Goal: Task Accomplishment & Management: Manage account settings

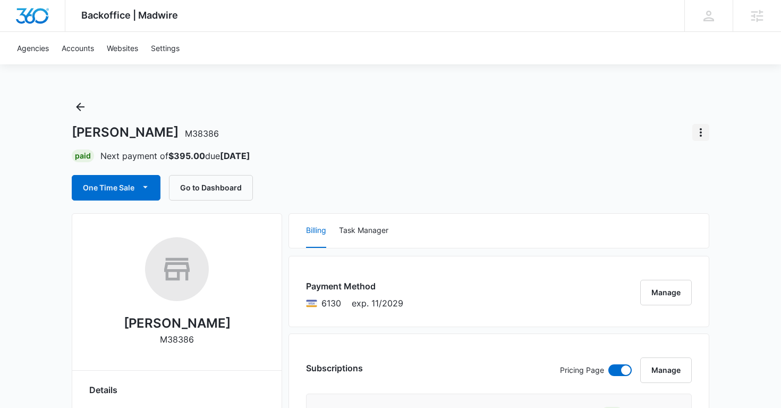
click at [706, 134] on icon "Actions" at bounding box center [700, 132] width 13 height 13
click at [658, 192] on div "Close Account" at bounding box center [657, 193] width 52 height 7
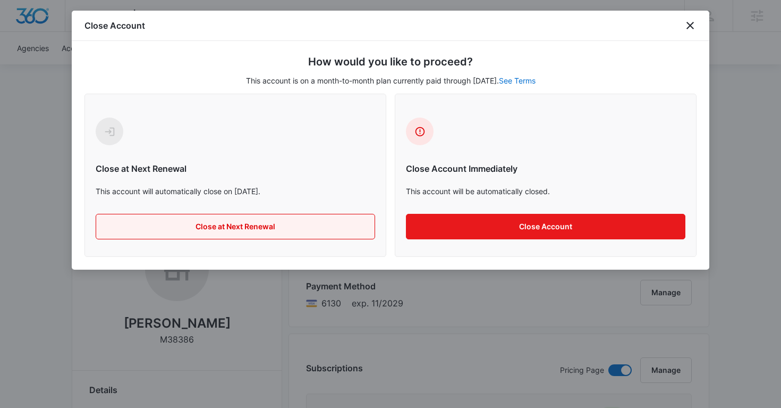
click at [318, 224] on button "Close at Next Renewal" at bounding box center [235, 227] width 279 height 26
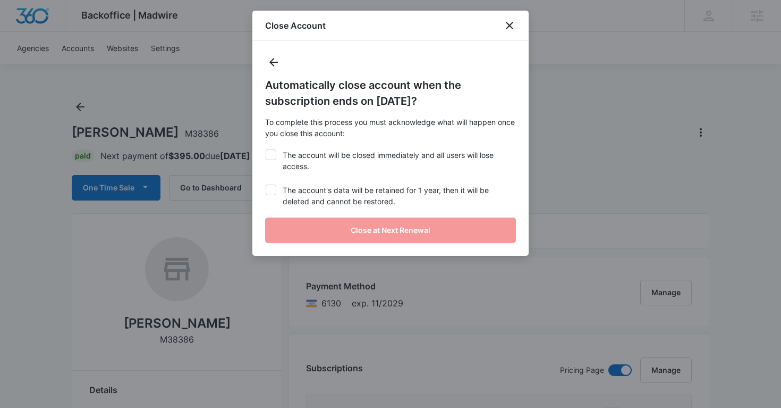
click at [281, 156] on label "The account will be closed immediately and all users will lose access." at bounding box center [390, 160] width 251 height 22
click at [266, 150] on input "The account will be closed immediately and all users will lose access." at bounding box center [265, 149] width 1 height 1
checkbox input "true"
click at [271, 194] on div at bounding box center [271, 189] width 11 height 11
click at [266, 185] on input "The account's data will be retained for 1 year, then it will be deleted and can…" at bounding box center [265, 184] width 1 height 1
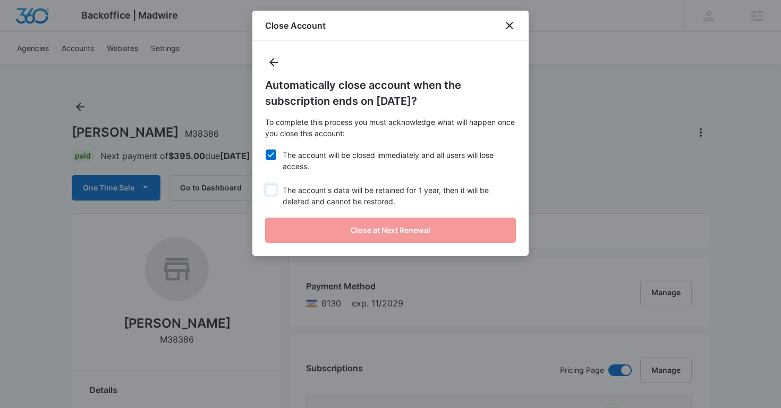
checkbox input "true"
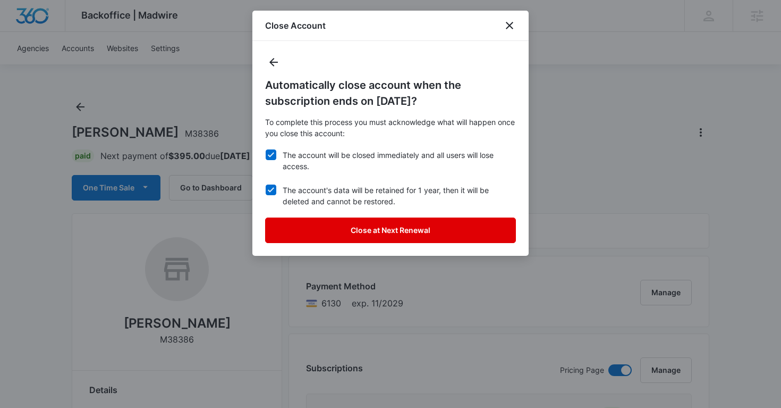
click at [301, 217] on button "Close at Next Renewal" at bounding box center [390, 230] width 251 height 26
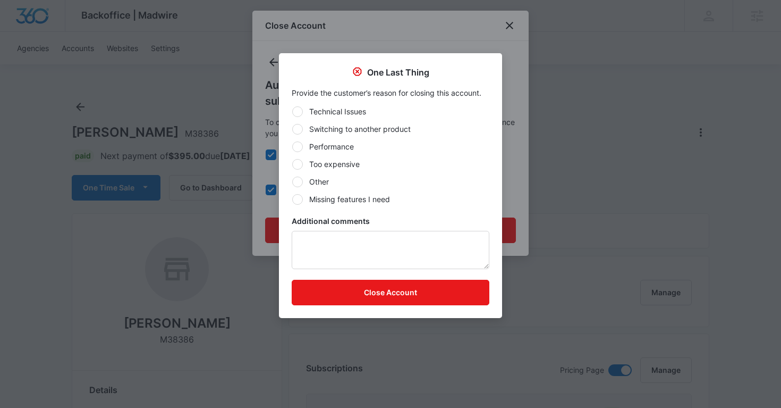
click at [296, 181] on div at bounding box center [297, 181] width 11 height 11
click at [292, 181] on input "Other" at bounding box center [292, 181] width 1 height 1
radio input "true"
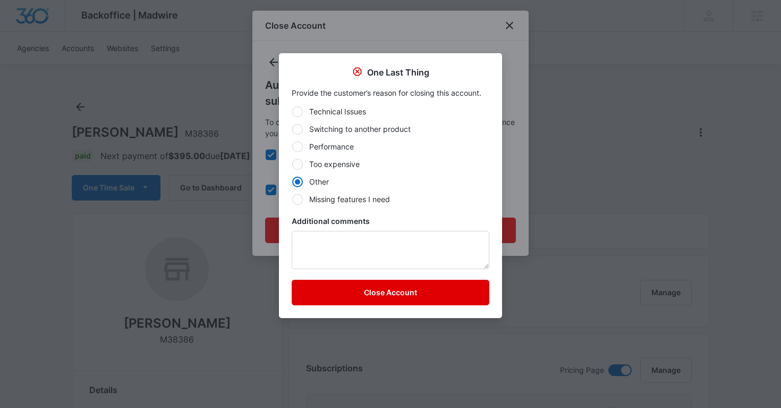
click at [326, 299] on button "Close Account" at bounding box center [391, 292] width 198 height 26
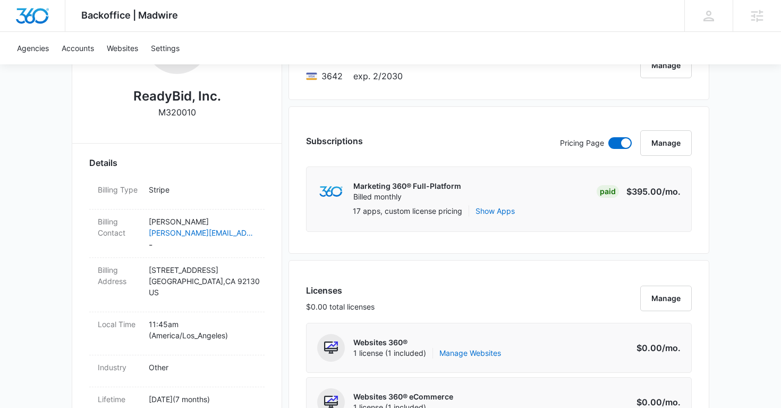
scroll to position [379, 0]
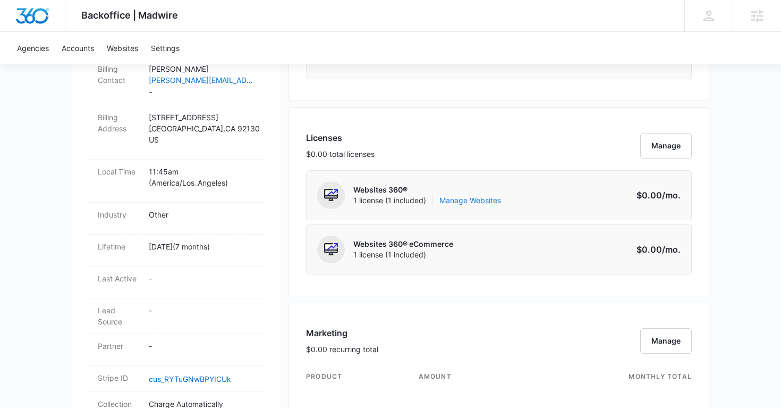
click at [470, 204] on link "Manage Websites" at bounding box center [470, 200] width 62 height 11
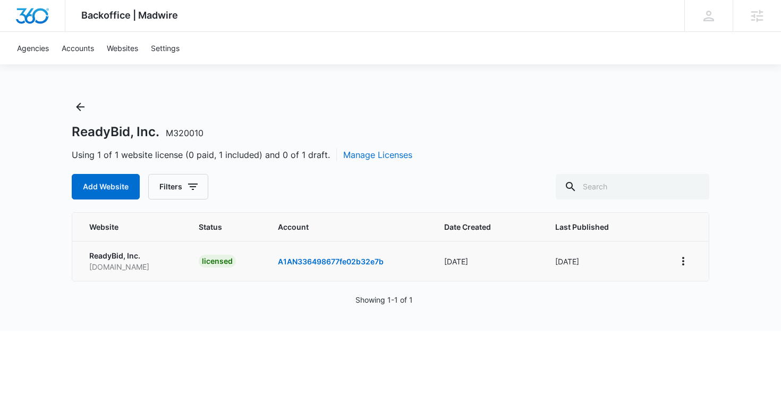
click at [118, 270] on p "rfp.readybid.net" at bounding box center [131, 266] width 84 height 11
copy p "rfp.readybid.net"
click at [684, 259] on icon "View More" at bounding box center [683, 260] width 13 height 13
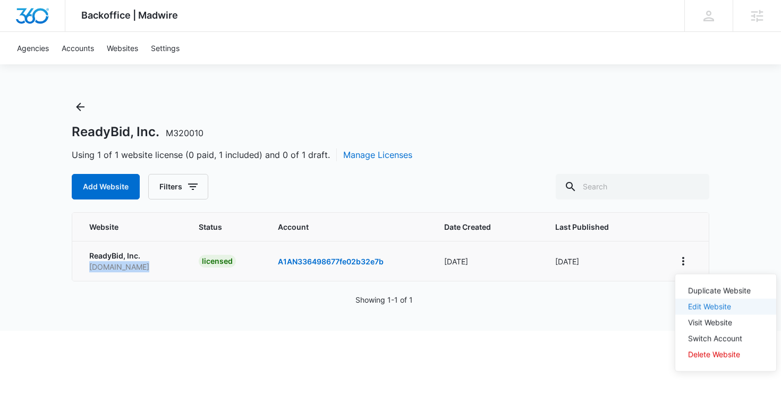
click at [698, 304] on link "Edit Website" at bounding box center [709, 306] width 43 height 9
